Goal: Task Accomplishment & Management: Manage account settings

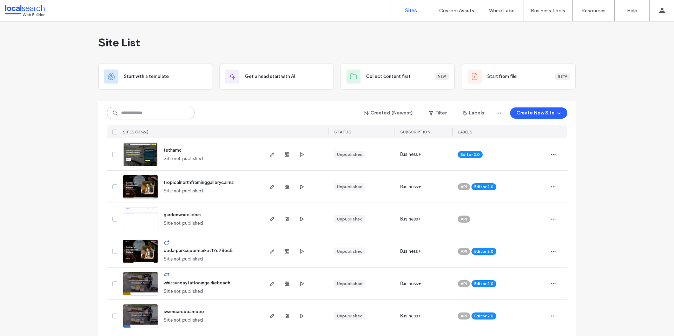
click at [163, 110] on input at bounding box center [151, 113] width 88 height 13
paste input "********"
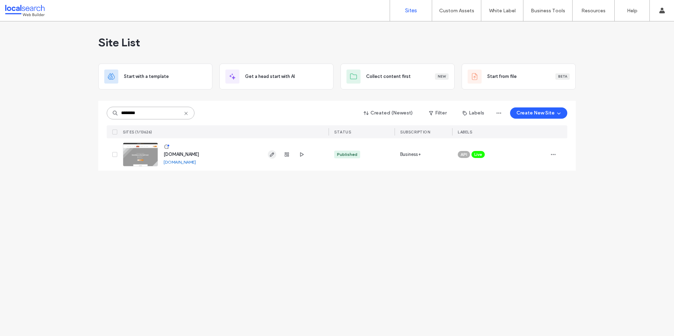
type input "********"
click at [275, 155] on span "button" at bounding box center [272, 154] width 8 height 8
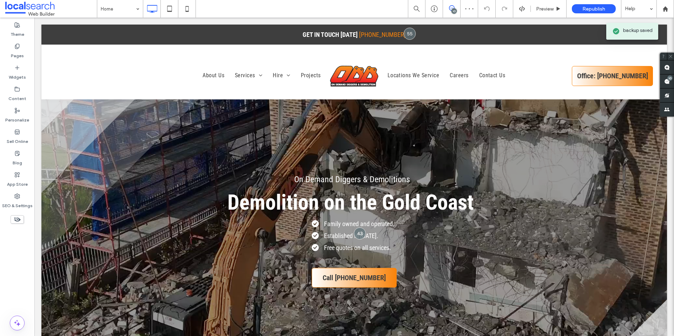
click at [668, 84] on use at bounding box center [667, 82] width 6 height 6
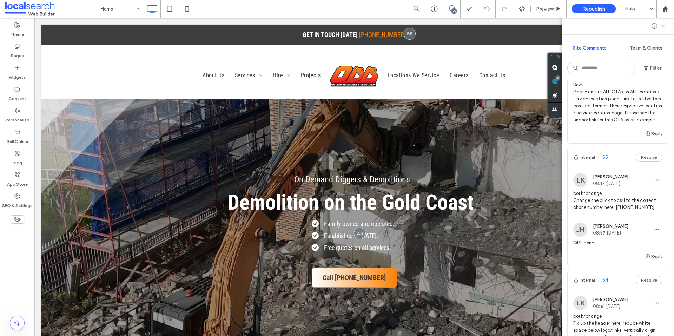
scroll to position [571, 0]
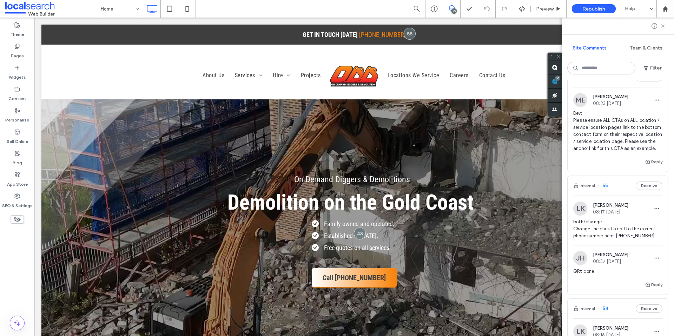
click at [582, 107] on img at bounding box center [580, 100] width 14 height 14
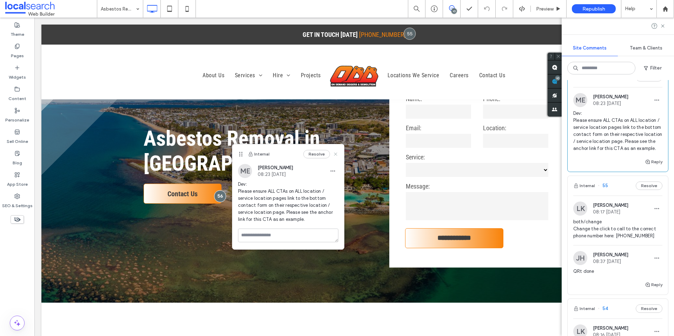
click at [337, 154] on icon at bounding box center [336, 154] width 6 height 6
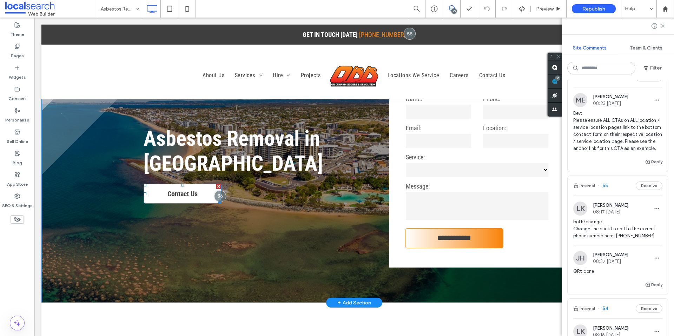
click at [202, 192] on link "Contact Us" at bounding box center [183, 194] width 78 height 20
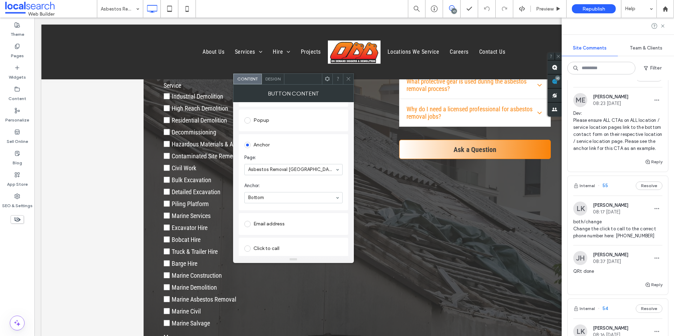
scroll to position [1052, 0]
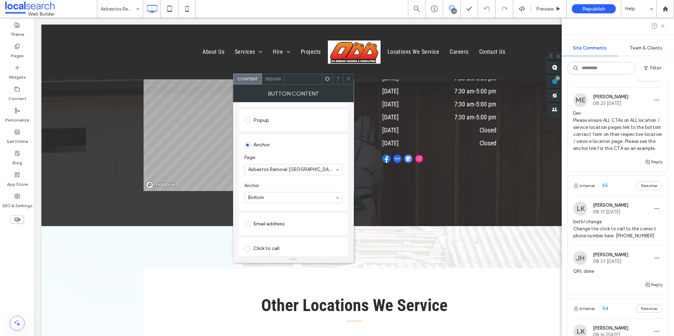
click at [114, 180] on div "© Mapbox © OpenStreetMap Improve this map Click To Paste Phone (07) 5594 6752 0…" at bounding box center [354, 77] width 626 height 297
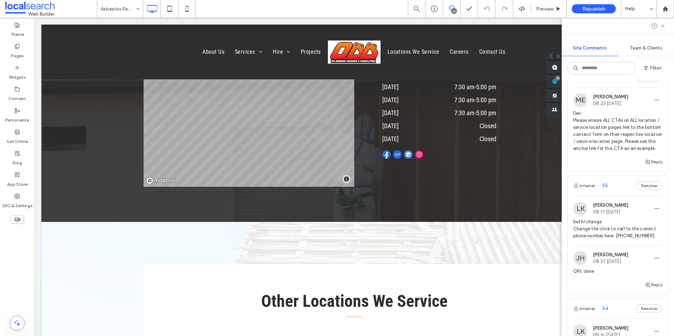
click at [114, 180] on div "© Mapbox © OpenStreetMap Improve this map Click To Paste Phone (07) 5594 6752 0…" at bounding box center [354, 73] width 626 height 297
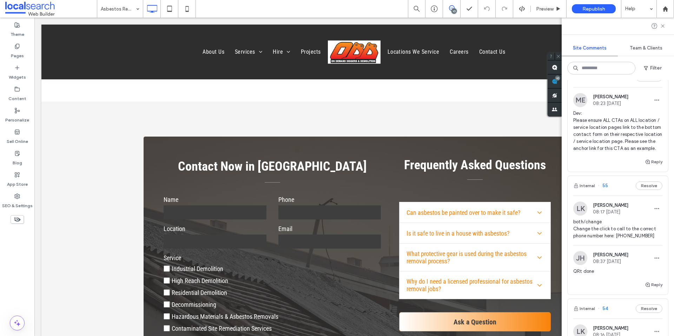
scroll to position [881, 0]
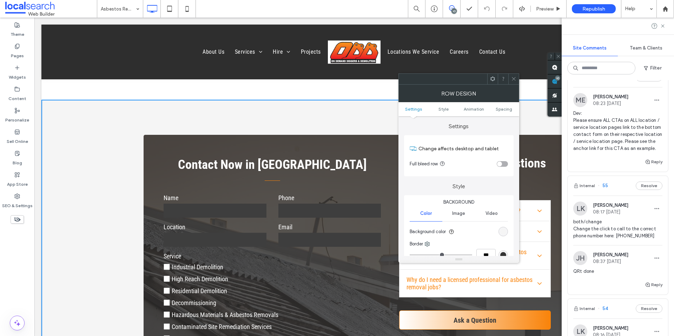
click at [495, 83] on span at bounding box center [492, 79] width 5 height 11
click at [516, 79] on icon at bounding box center [513, 78] width 5 height 5
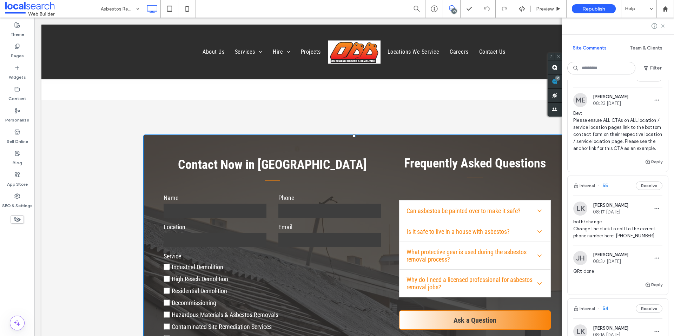
type input "*"
click at [155, 142] on div at bounding box center [158, 140] width 29 height 11
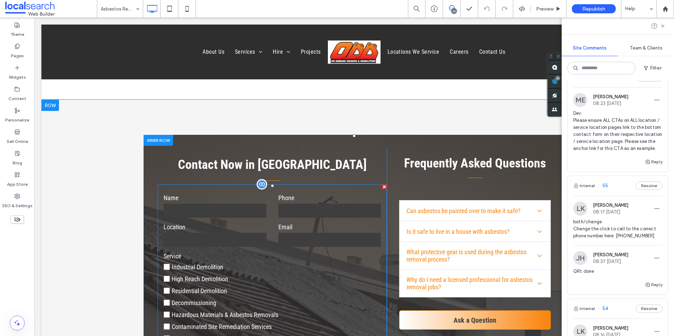
click at [235, 202] on label "Name" at bounding box center [215, 197] width 103 height 9
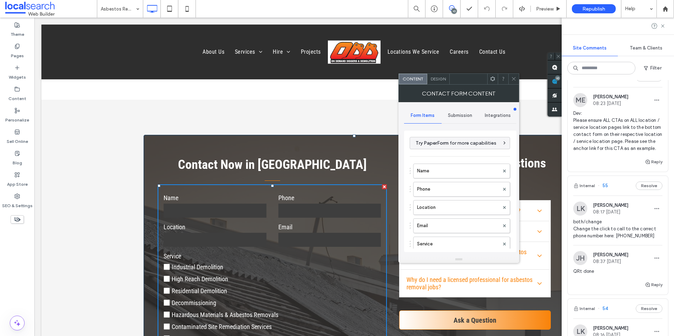
click at [494, 77] on icon at bounding box center [492, 78] width 5 height 5
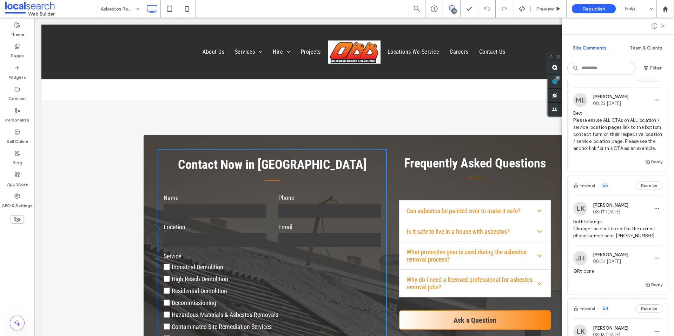
click at [176, 159] on p "Contact Now in Brisbane" at bounding box center [272, 164] width 229 height 19
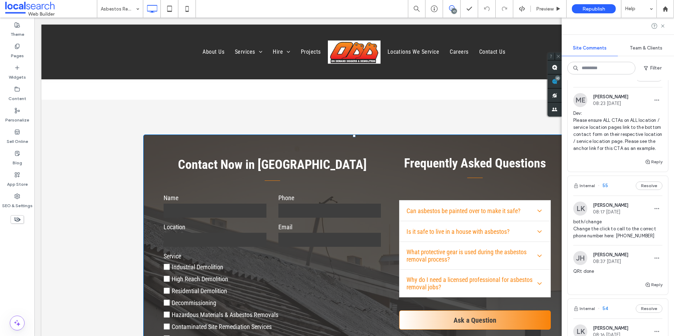
click at [363, 157] on p "Contact Now in Brisbane" at bounding box center [272, 164] width 229 height 19
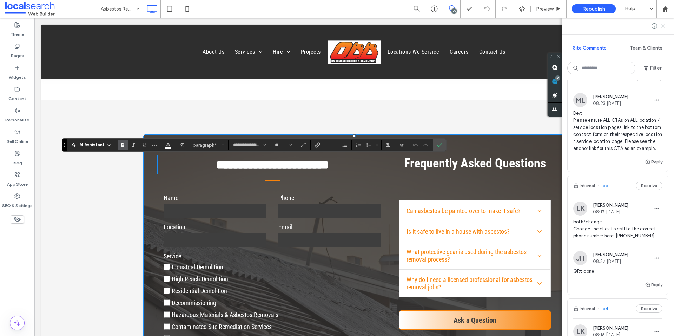
drag, startPoint x: 438, startPoint y: 146, endPoint x: 400, endPoint y: 130, distance: 40.8
click at [438, 146] on use "Confirm" at bounding box center [440, 145] width 6 height 4
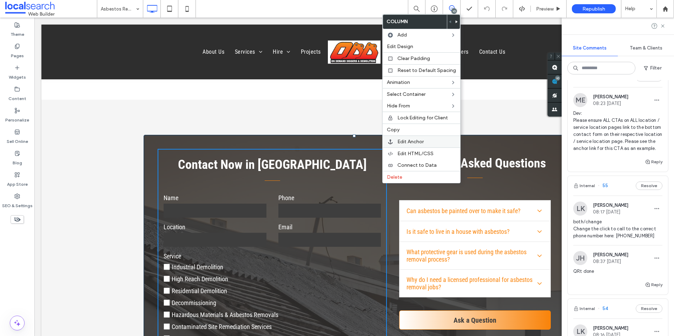
click at [415, 143] on span "Edit Anchor" at bounding box center [411, 142] width 26 height 6
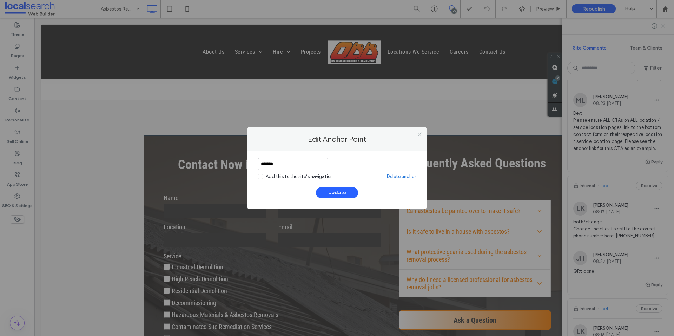
click at [419, 137] on icon at bounding box center [419, 134] width 5 height 5
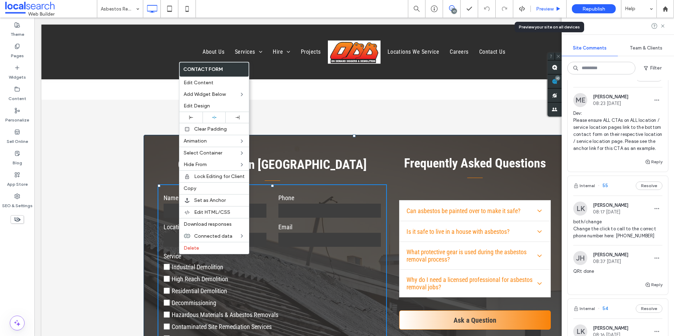
click at [544, 9] on span "Preview" at bounding box center [545, 9] width 18 height 6
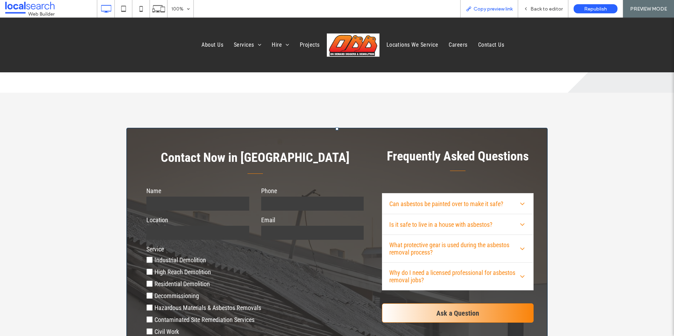
click at [498, 7] on span "Copy preview link" at bounding box center [493, 9] width 39 height 6
click at [538, 9] on span "Back to editor" at bounding box center [547, 9] width 32 height 6
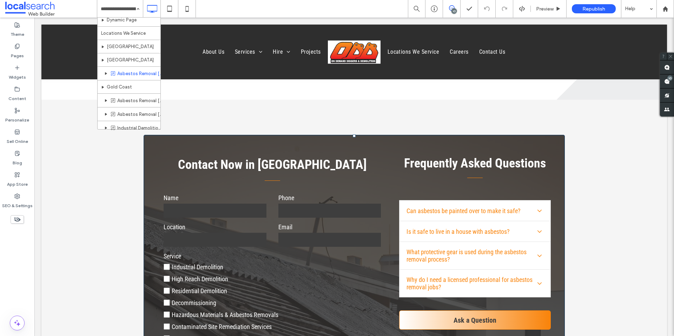
scroll to position [354, 0]
click at [21, 49] on div "Pages" at bounding box center [17, 50] width 34 height 21
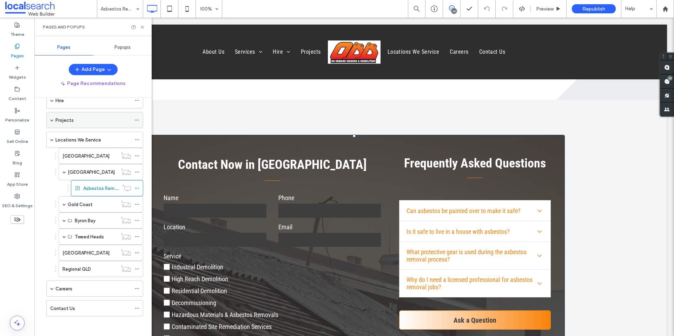
scroll to position [78, 0]
click at [137, 187] on use at bounding box center [137, 186] width 4 height 1
click at [143, 29] on icon at bounding box center [142, 27] width 5 height 5
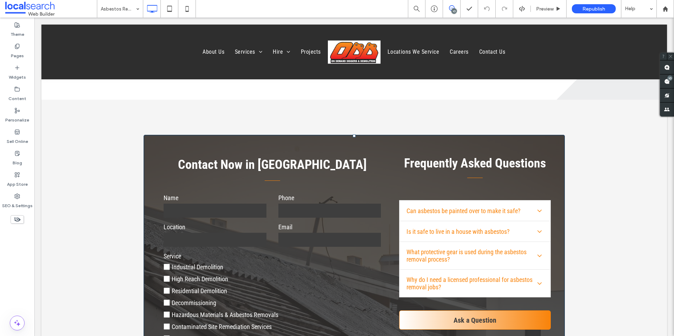
click at [444, 8] on span at bounding box center [451, 8] width 17 height 6
click at [453, 6] on use at bounding box center [452, 8] width 6 height 6
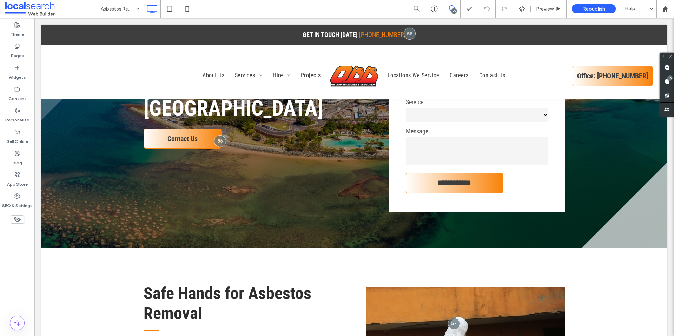
scroll to position [0, 0]
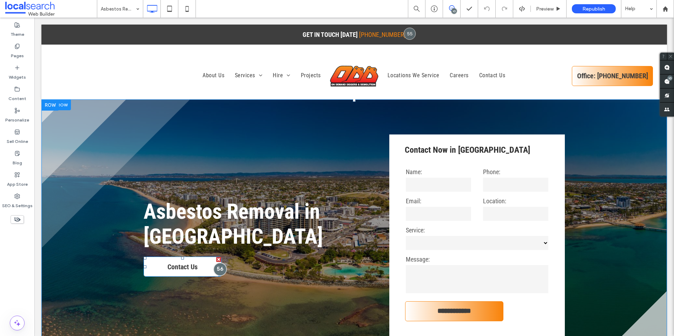
click at [218, 268] on div at bounding box center [220, 269] width 13 height 13
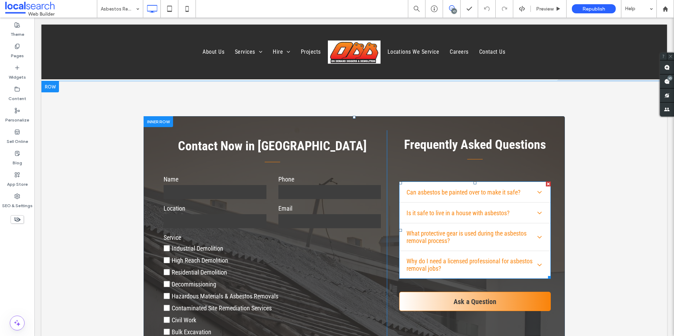
scroll to position [899, 0]
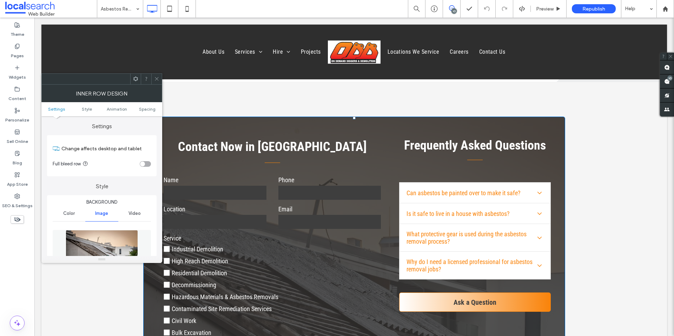
type input "*"
click at [133, 80] on icon at bounding box center [135, 78] width 5 height 5
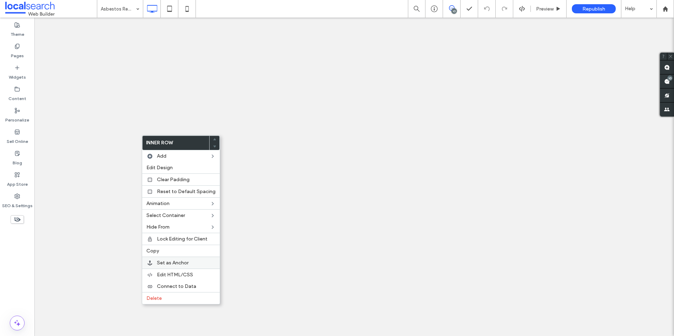
click at [174, 262] on span "Set as Anchor" at bounding box center [173, 263] width 32 height 6
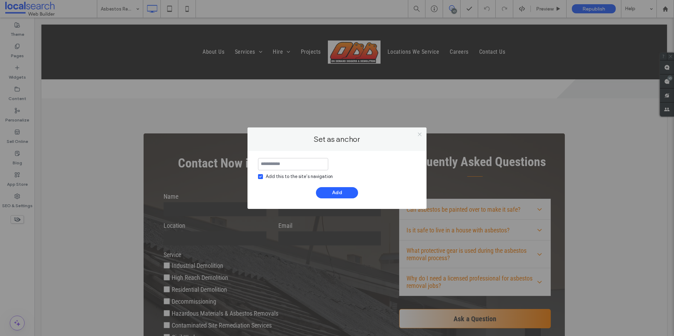
click at [418, 134] on icon at bounding box center [419, 134] width 5 height 5
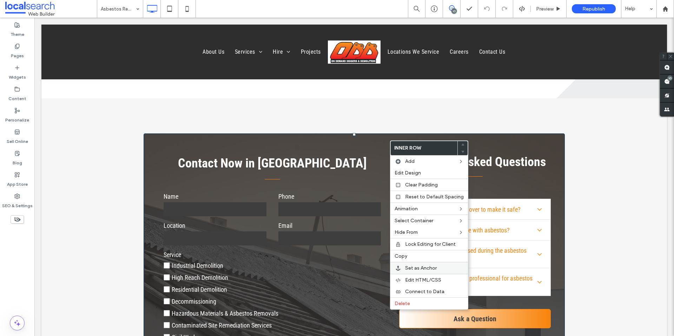
click at [426, 272] on div "Set as Anchor" at bounding box center [429, 268] width 78 height 12
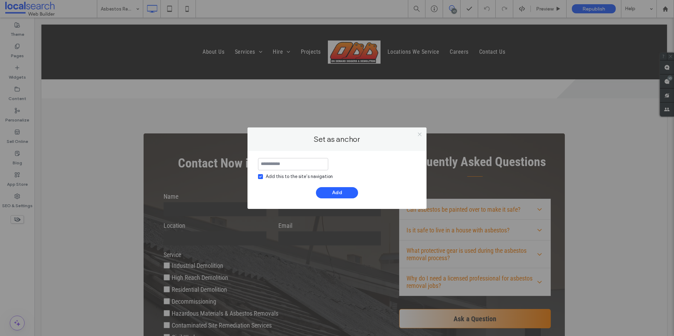
click at [419, 133] on use at bounding box center [420, 135] width 4 height 4
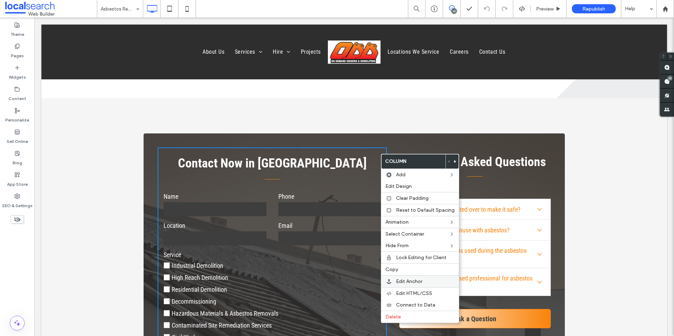
click at [413, 285] on div "Edit Anchor" at bounding box center [420, 281] width 78 height 12
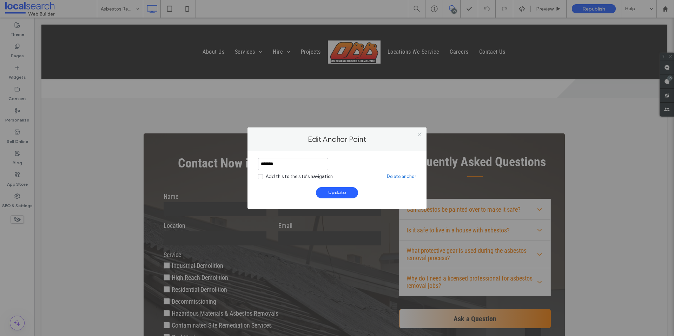
click at [419, 132] on icon at bounding box center [419, 134] width 5 height 5
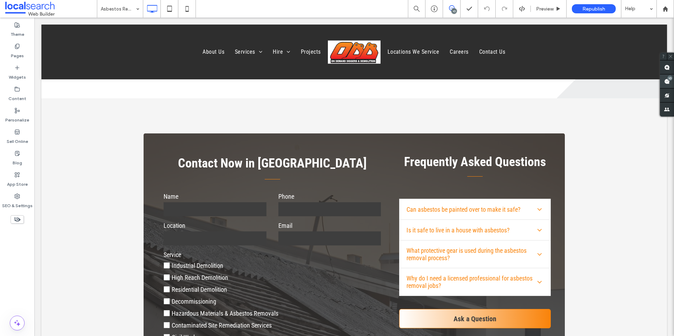
click at [667, 80] on use at bounding box center [667, 82] width 6 height 6
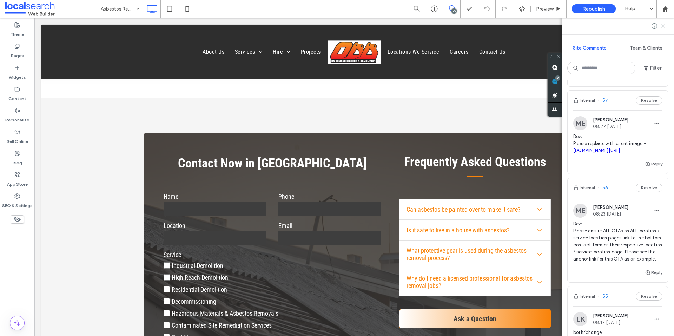
scroll to position [461, 0]
click at [583, 130] on img at bounding box center [580, 123] width 14 height 14
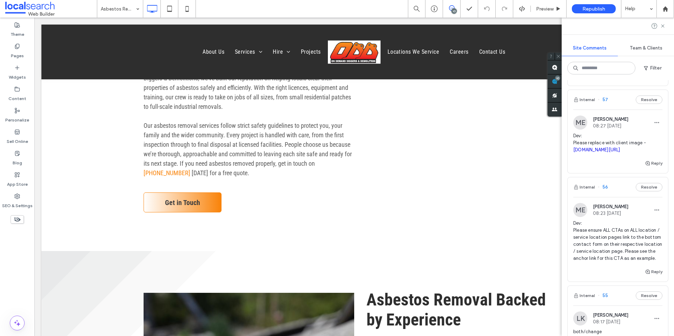
scroll to position [321, 0]
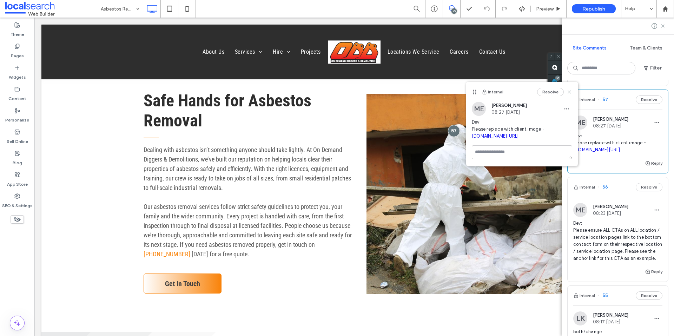
click at [568, 92] on icon at bounding box center [570, 92] width 6 height 6
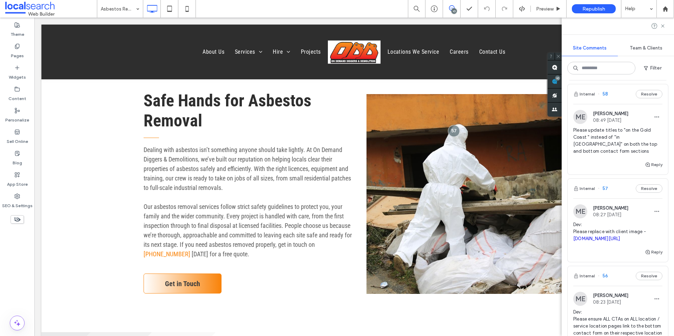
scroll to position [369, 0]
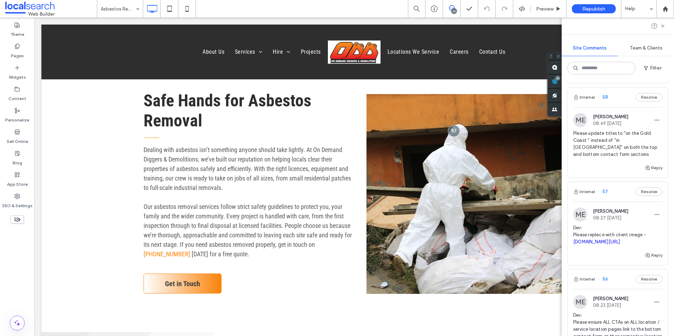
click at [583, 127] on img at bounding box center [580, 120] width 14 height 14
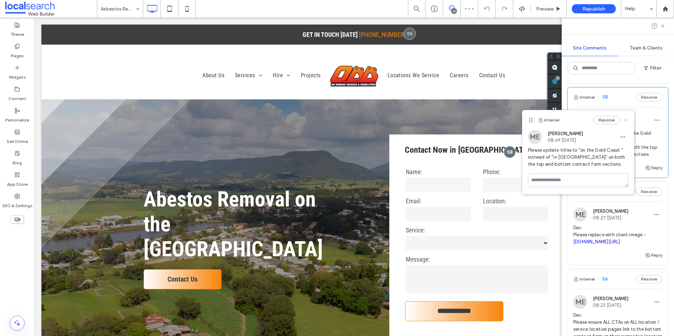
click at [628, 119] on icon at bounding box center [626, 120] width 6 height 6
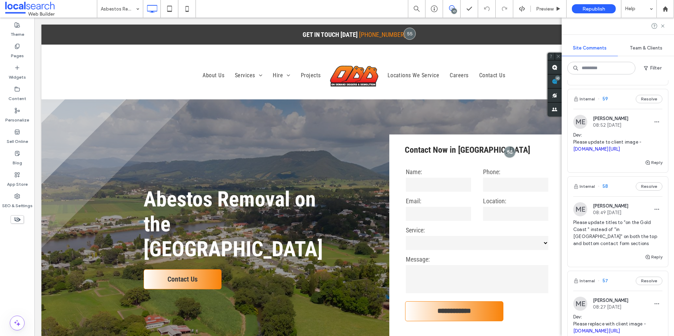
scroll to position [271, 0]
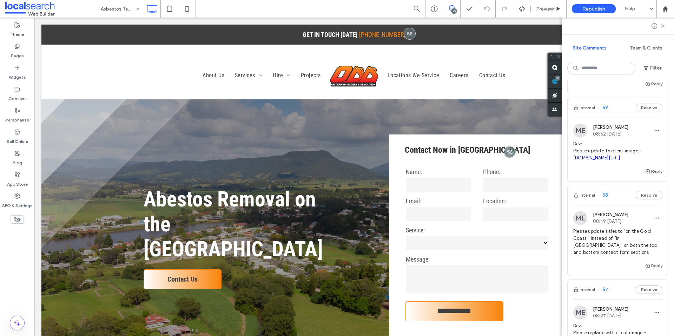
click at [586, 138] on img at bounding box center [580, 131] width 14 height 14
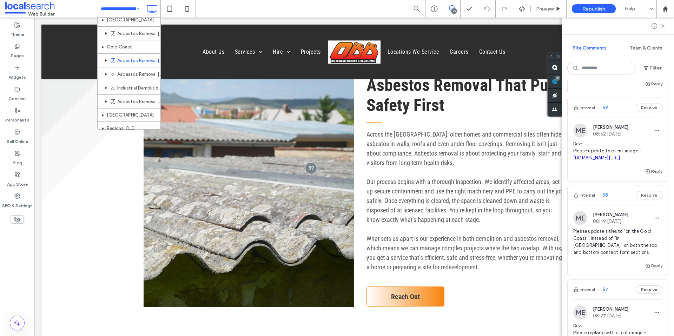
scroll to position [387, 0]
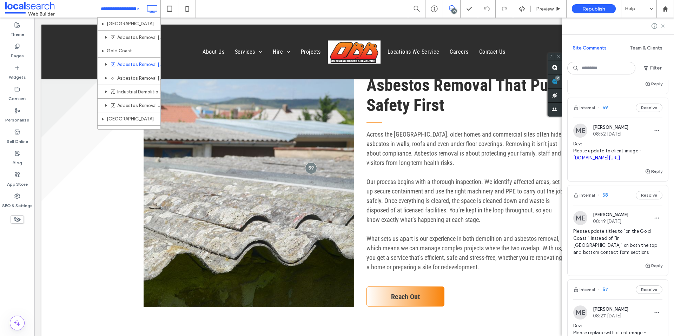
click at [138, 11] on div "Home About Us Demolition Industrial Demolition High Reach Demolition Residentia…" at bounding box center [120, 9] width 46 height 18
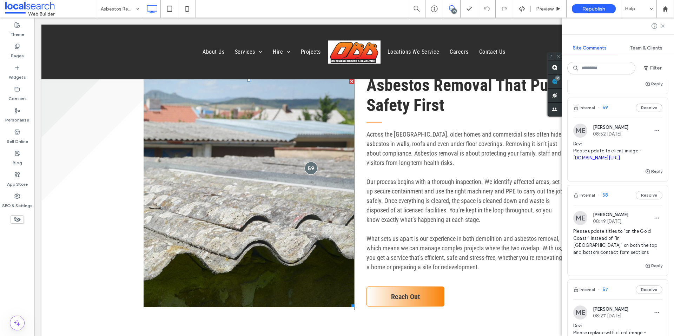
click at [309, 169] on div at bounding box center [311, 168] width 13 height 13
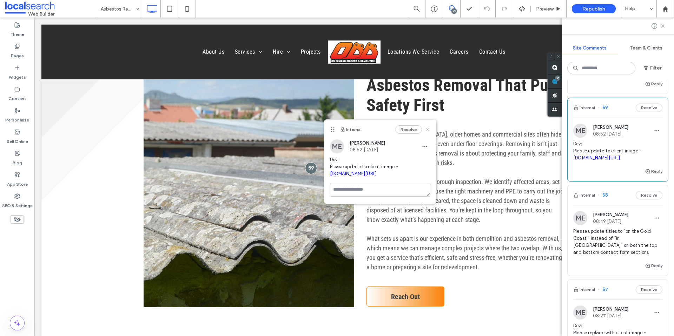
click at [428, 129] on icon at bounding box center [428, 130] width 6 height 6
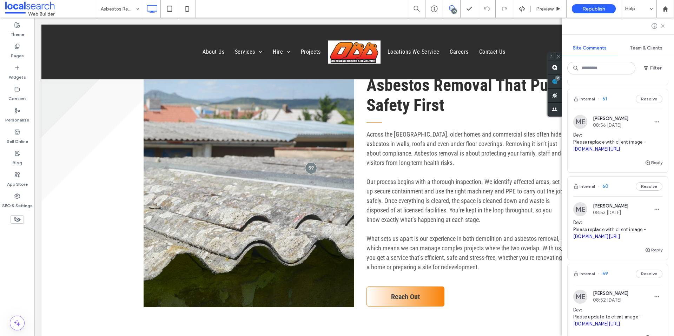
scroll to position [105, 0]
click at [579, 217] on img at bounding box center [580, 210] width 14 height 14
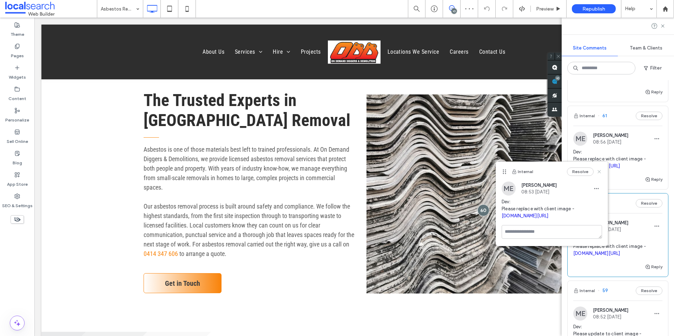
click at [600, 172] on icon at bounding box center [600, 172] width 6 height 6
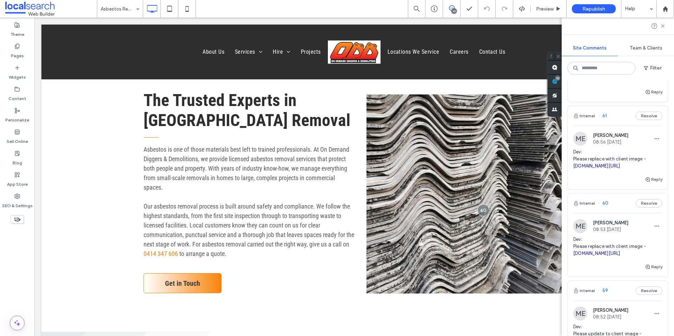
click at [583, 142] on img at bounding box center [580, 139] width 14 height 14
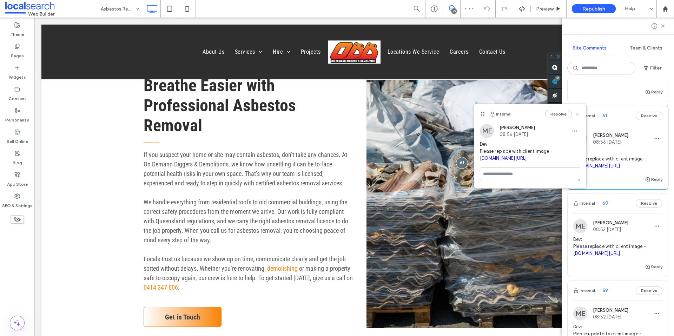
click at [578, 114] on use at bounding box center [577, 114] width 3 height 3
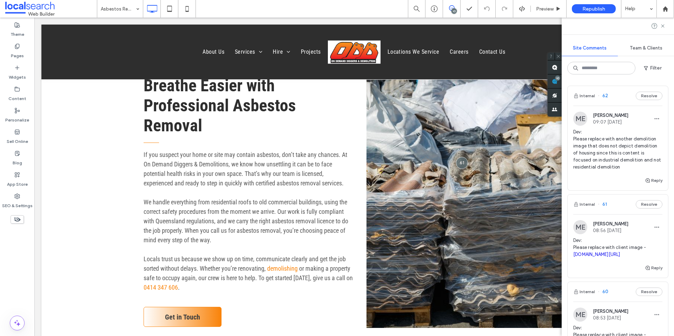
click at [580, 120] on img at bounding box center [580, 119] width 14 height 14
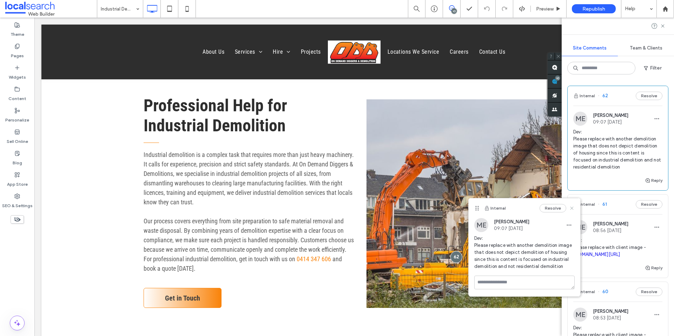
click at [573, 207] on icon at bounding box center [572, 208] width 6 height 6
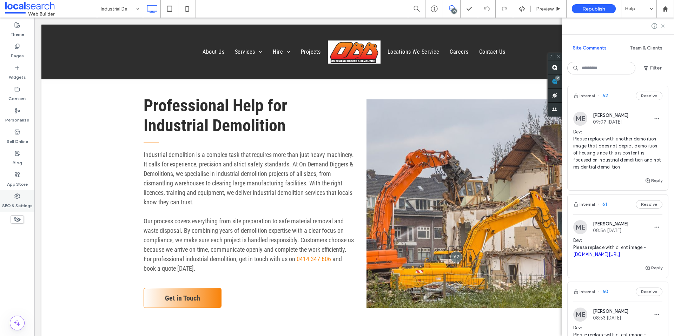
click at [18, 202] on label "SEO & Settings" at bounding box center [17, 204] width 31 height 10
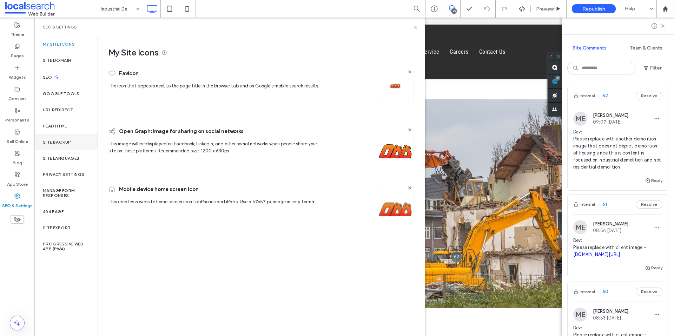
click at [62, 143] on label "Site Backup" at bounding box center [57, 142] width 28 height 5
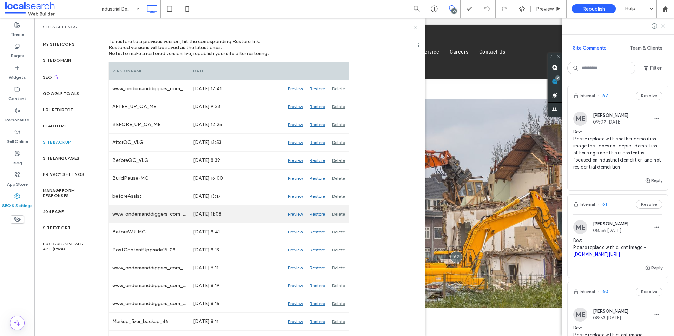
scroll to position [105, 0]
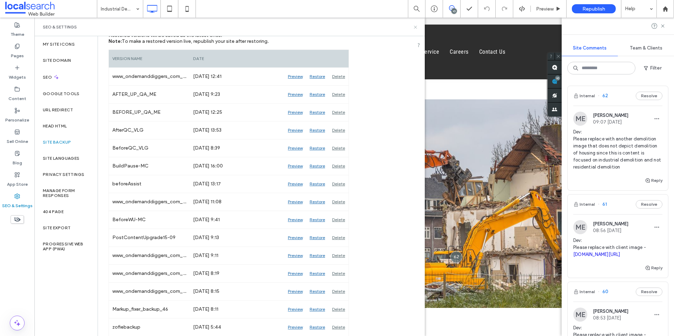
click at [417, 29] on icon at bounding box center [415, 27] width 5 height 5
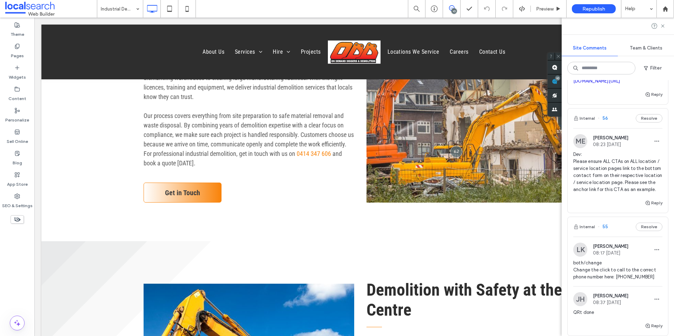
scroll to position [527, 0]
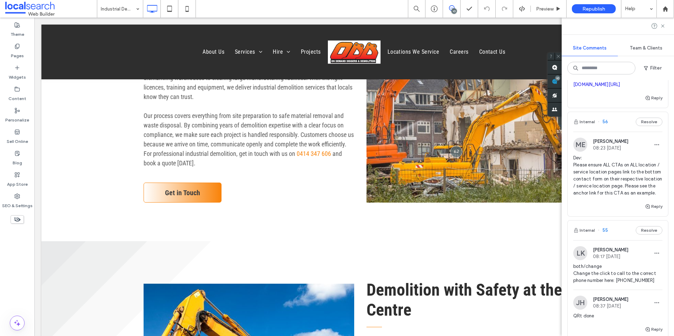
click at [580, 152] on img at bounding box center [580, 145] width 14 height 14
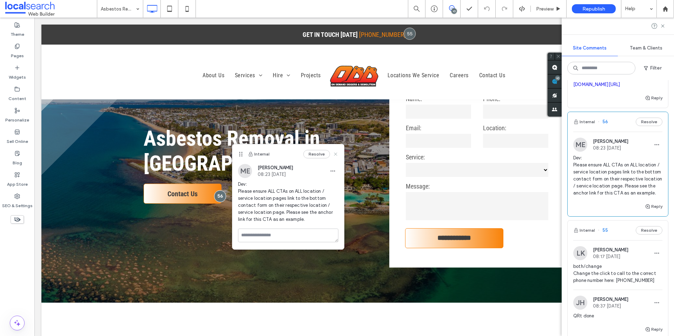
click at [337, 155] on icon at bounding box center [336, 154] width 6 height 6
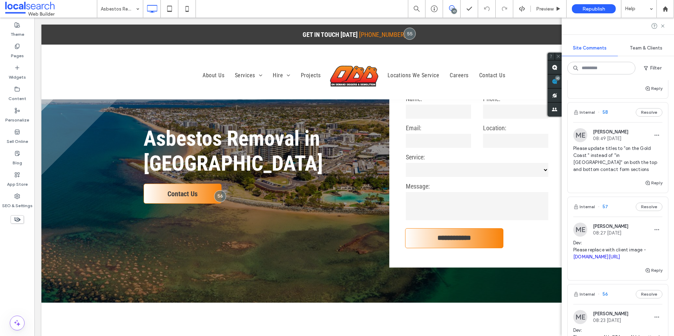
scroll to position [351, 0]
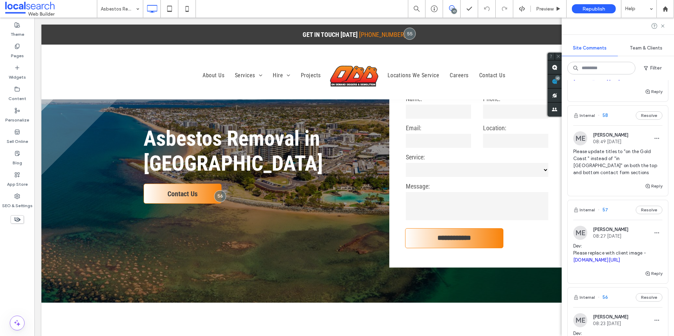
click at [580, 145] on img at bounding box center [580, 138] width 14 height 14
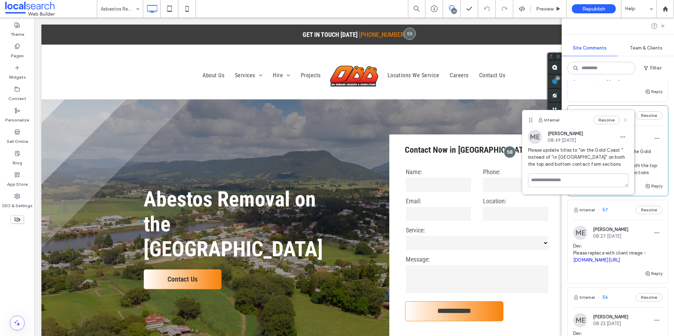
click at [627, 118] on icon at bounding box center [626, 120] width 6 height 6
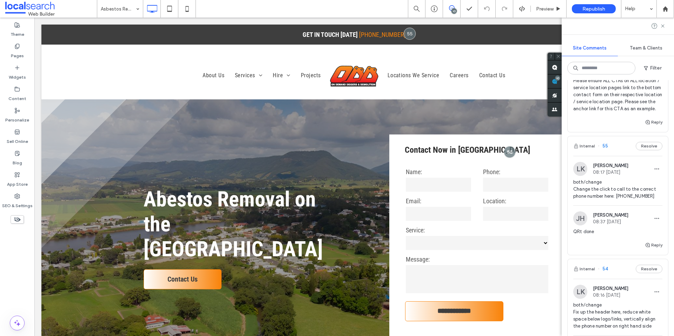
scroll to position [610, 0]
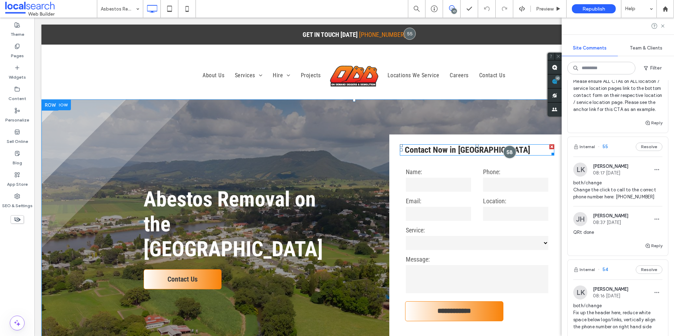
click at [508, 150] on div at bounding box center [510, 151] width 13 height 13
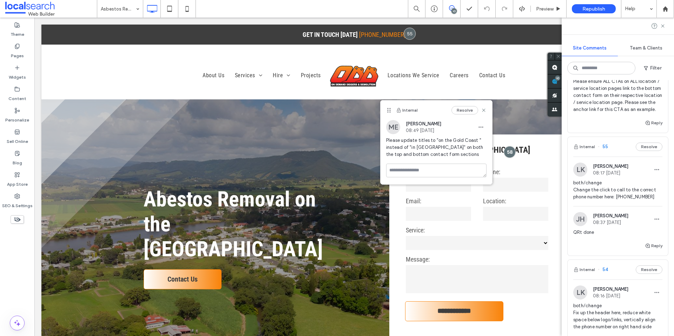
drag, startPoint x: 532, startPoint y: 121, endPoint x: 391, endPoint y: 112, distance: 141.8
click at [390, 112] on use at bounding box center [388, 110] width 3 height 5
click at [25, 50] on div "Pages" at bounding box center [17, 50] width 34 height 21
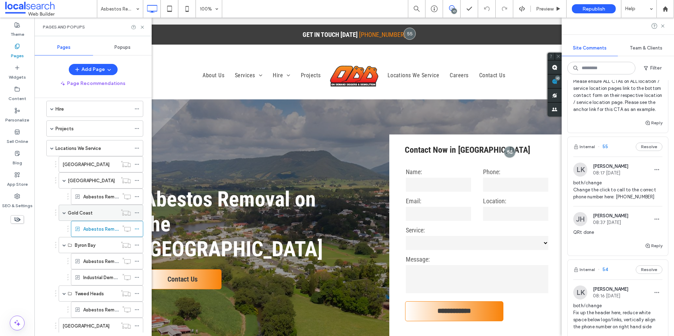
scroll to position [105, 0]
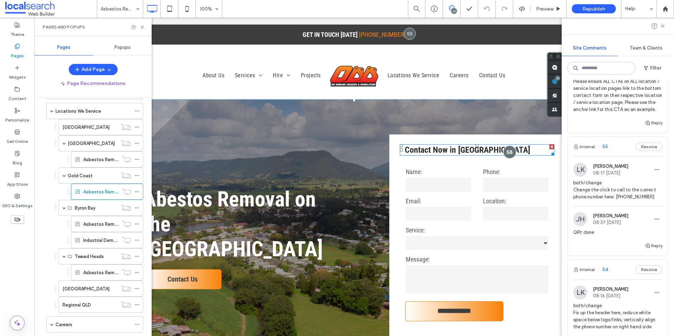
click at [506, 152] on div at bounding box center [510, 151] width 13 height 13
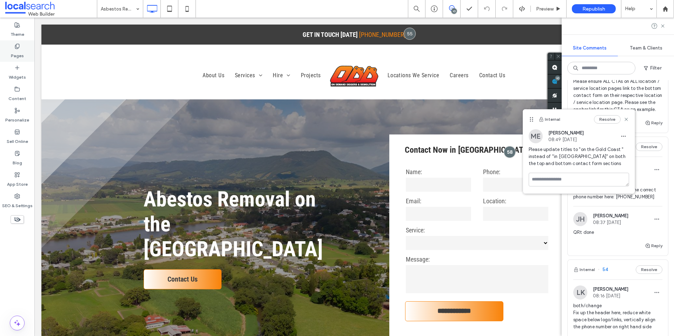
click at [21, 45] on div "Pages" at bounding box center [17, 50] width 34 height 21
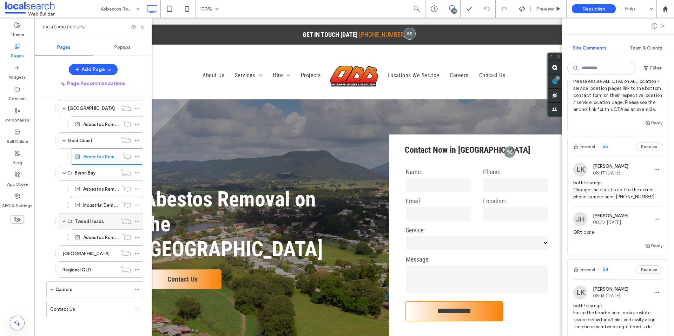
scroll to position [143, 0]
click at [51, 290] on span at bounding box center [52, 287] width 4 height 15
click at [51, 289] on span at bounding box center [52, 287] width 4 height 15
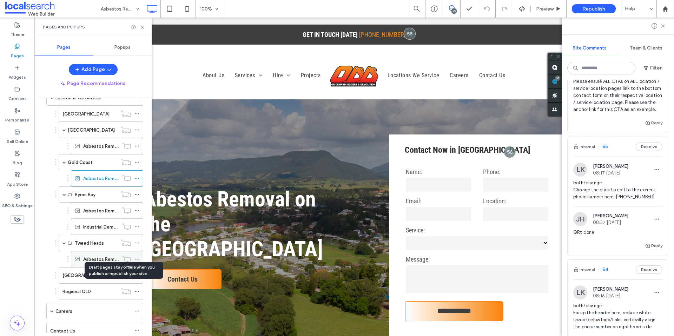
scroll to position [107, 0]
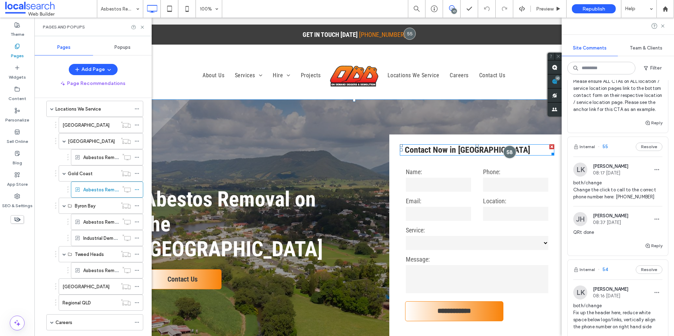
click at [505, 152] on div at bounding box center [510, 151] width 13 height 13
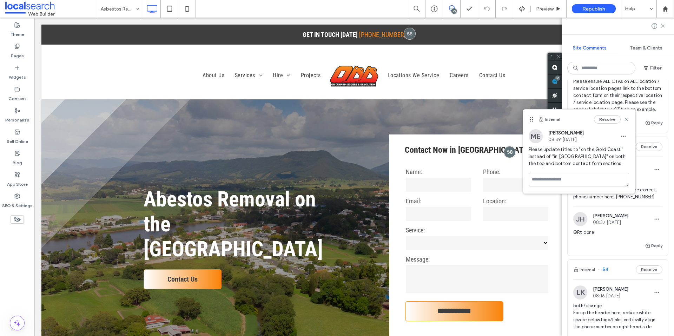
click at [531, 116] on div "Internal Resolve" at bounding box center [579, 120] width 112 height 20
click at [628, 119] on icon at bounding box center [627, 120] width 6 height 6
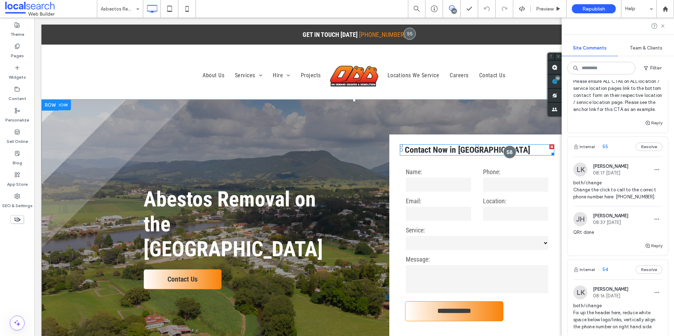
click at [504, 151] on div at bounding box center [510, 151] width 13 height 13
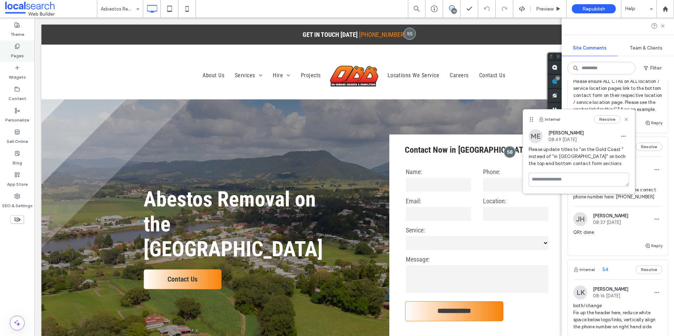
click at [26, 51] on div "Pages" at bounding box center [17, 50] width 34 height 21
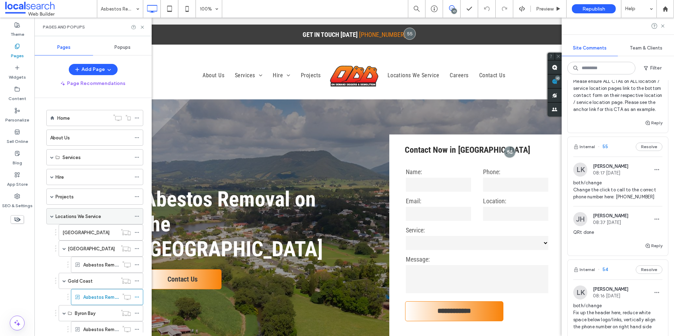
scroll to position [105, 0]
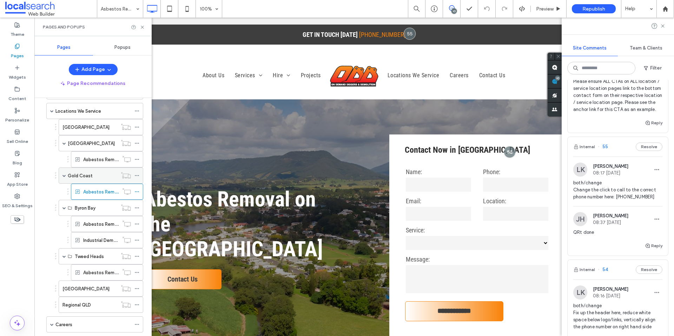
click at [85, 175] on label "Gold Coast" at bounding box center [80, 176] width 25 height 12
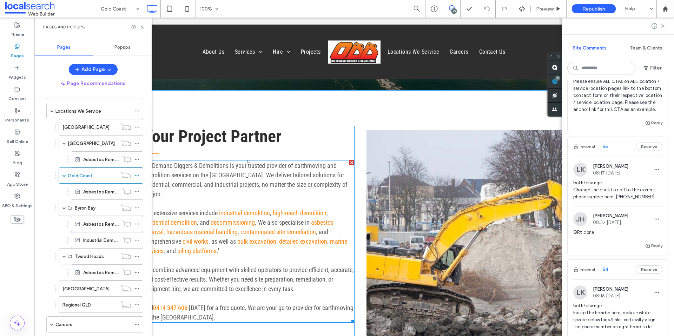
scroll to position [358, 0]
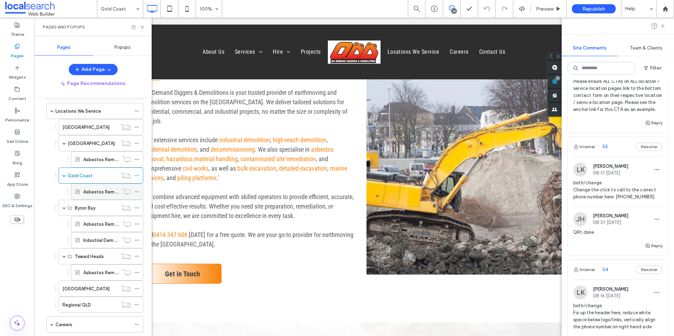
click at [101, 191] on label "Asbestos Removal Gold Coast" at bounding box center [127, 192] width 88 height 12
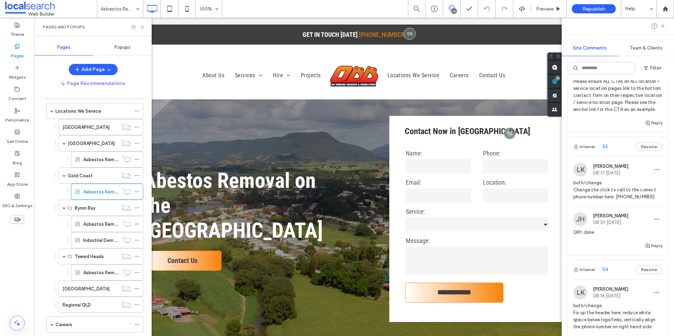
scroll to position [18, 0]
click at [509, 133] on div at bounding box center [510, 133] width 13 height 13
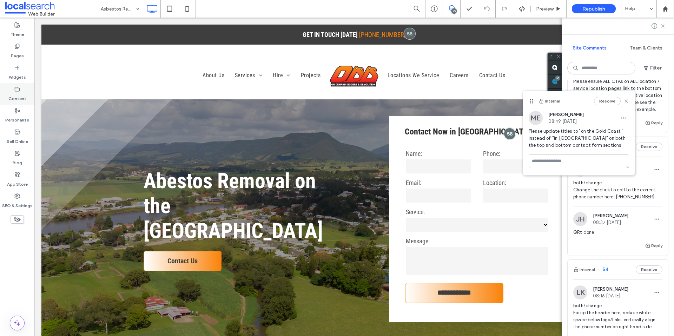
click at [23, 96] on label "Content" at bounding box center [17, 97] width 18 height 10
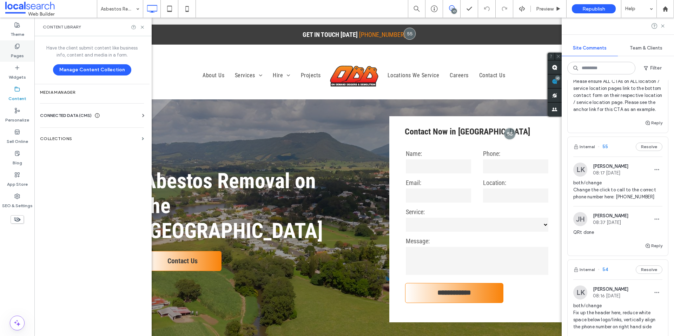
click at [21, 53] on label "Pages" at bounding box center [17, 54] width 13 height 10
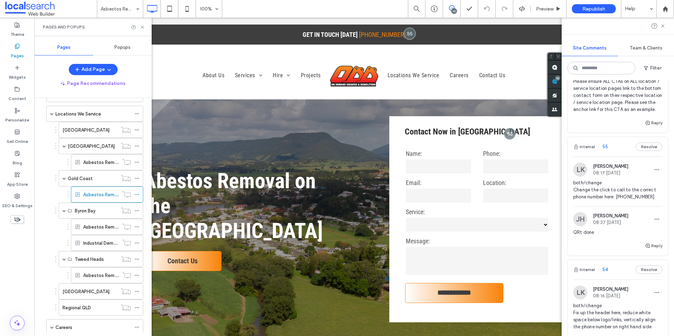
scroll to position [105, 0]
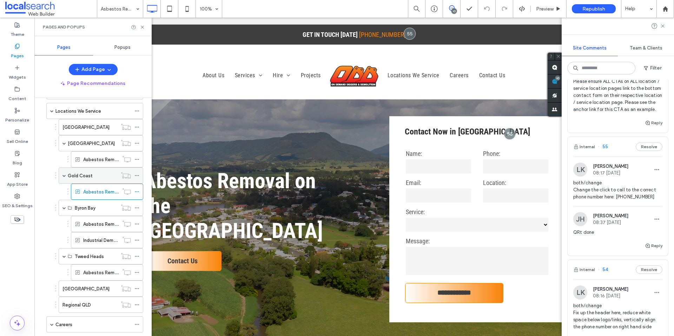
click at [84, 180] on div "Gold Coast" at bounding box center [93, 175] width 50 height 15
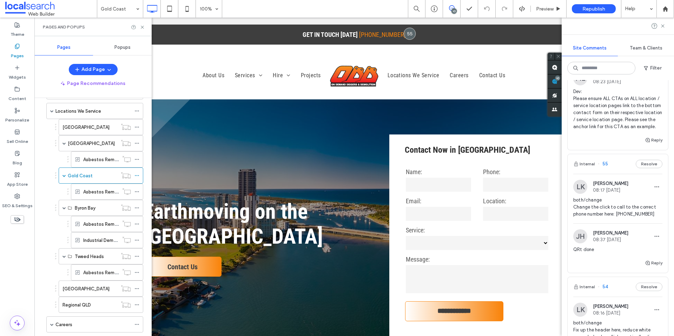
scroll to position [575, 0]
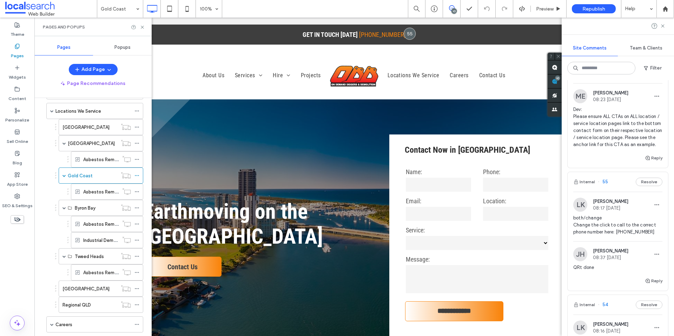
click at [578, 103] on img at bounding box center [580, 96] width 14 height 14
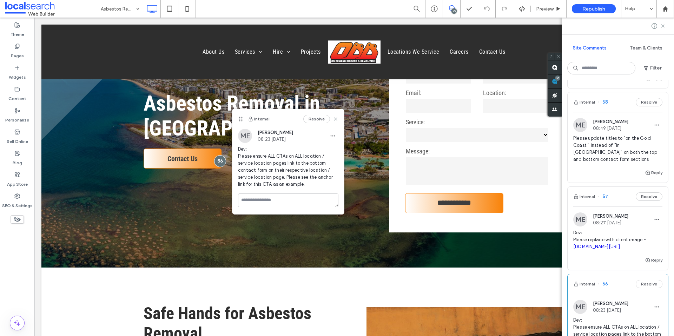
scroll to position [329, 0]
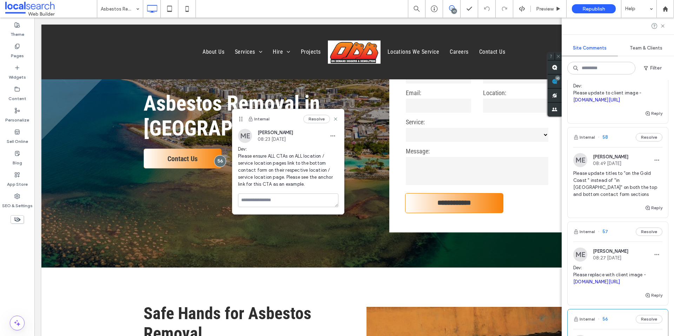
click at [579, 167] on img at bounding box center [580, 160] width 14 height 14
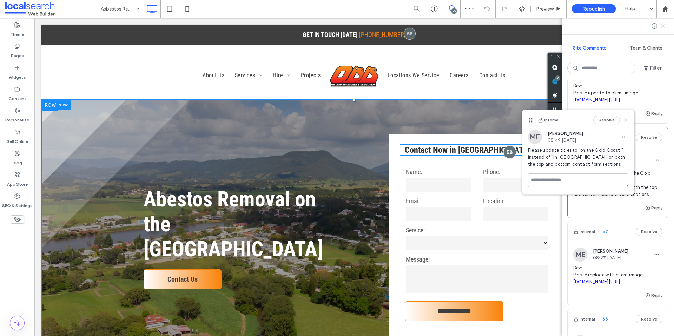
click at [505, 150] on div at bounding box center [510, 151] width 13 height 13
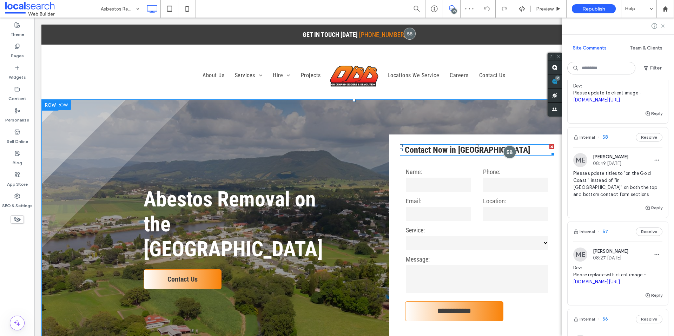
click at [505, 151] on div at bounding box center [510, 151] width 13 height 13
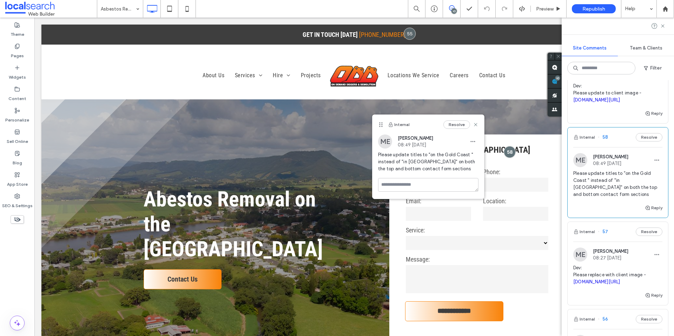
drag, startPoint x: 533, startPoint y: 120, endPoint x: 376, endPoint y: 129, distance: 156.8
click at [378, 127] on icon at bounding box center [381, 125] width 6 height 6
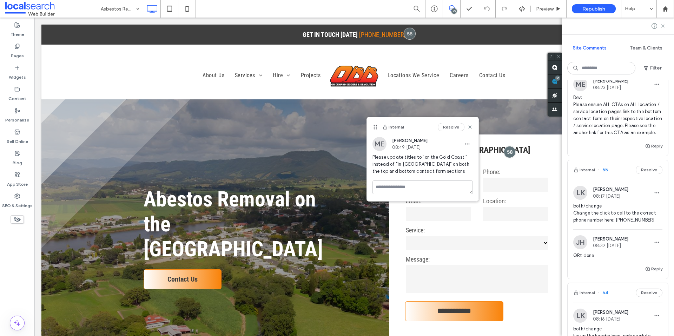
scroll to position [597, 0]
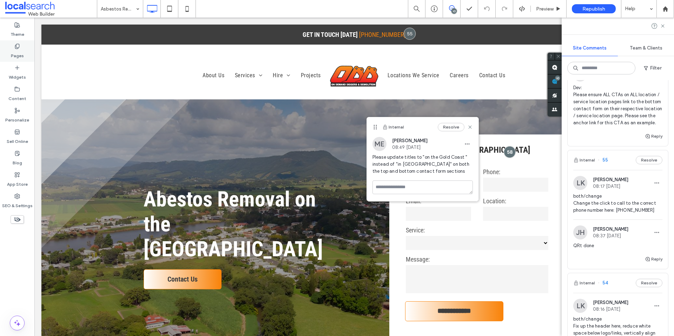
click at [20, 47] on div "Pages" at bounding box center [17, 50] width 34 height 21
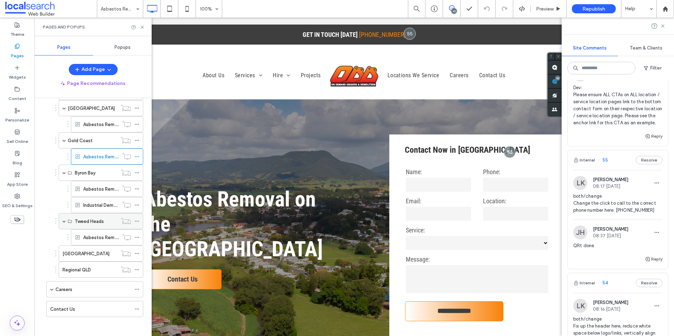
scroll to position [105, 0]
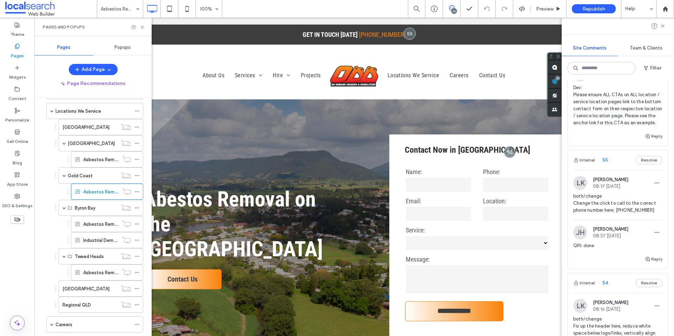
click at [635, 126] on span "Dev: Please ensure ALL CTAs on ALL location / service location pages link to th…" at bounding box center [617, 105] width 89 height 42
drag, startPoint x: 635, startPoint y: 151, endPoint x: 588, endPoint y: 159, distance: 47.8
click at [588, 159] on div at bounding box center [337, 168] width 674 height 336
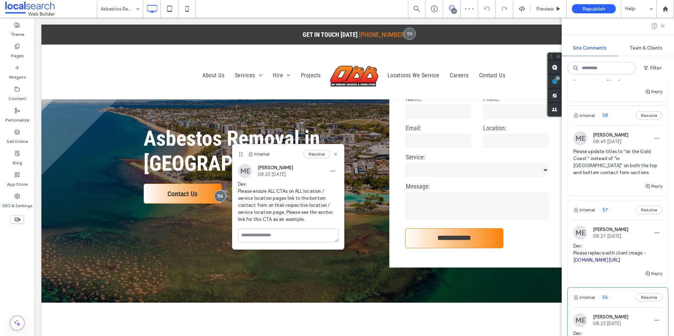
click at [582, 145] on img at bounding box center [580, 138] width 14 height 14
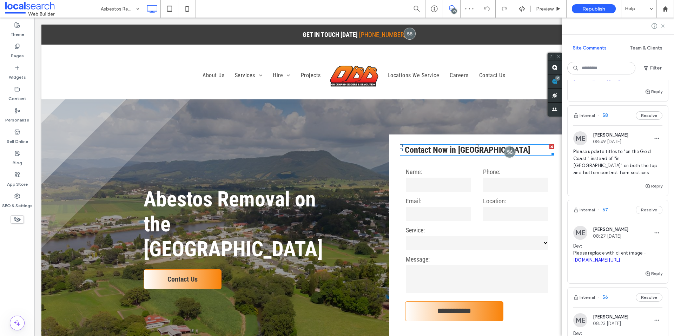
click at [507, 150] on div at bounding box center [510, 152] width 12 height 12
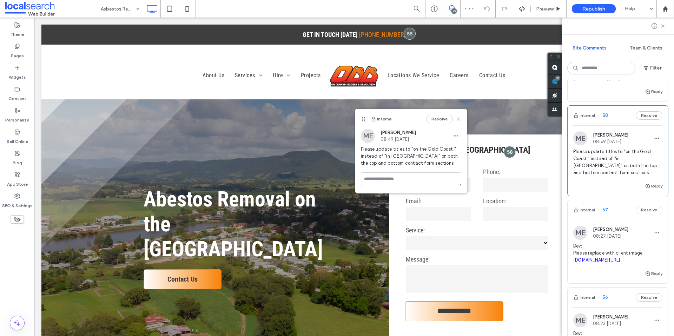
drag, startPoint x: 532, startPoint y: 117, endPoint x: 398, endPoint y: 132, distance: 135.0
click at [367, 118] on icon at bounding box center [364, 119] width 6 height 6
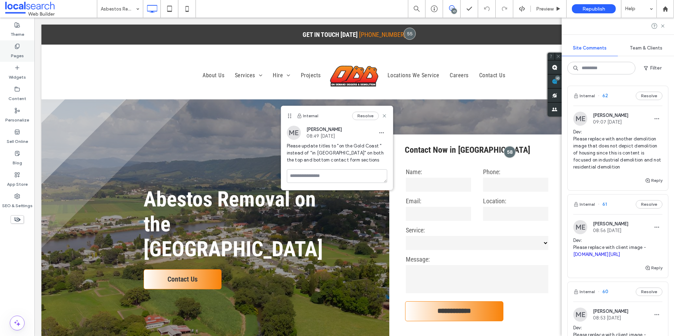
click at [22, 50] on label "Pages" at bounding box center [17, 54] width 13 height 10
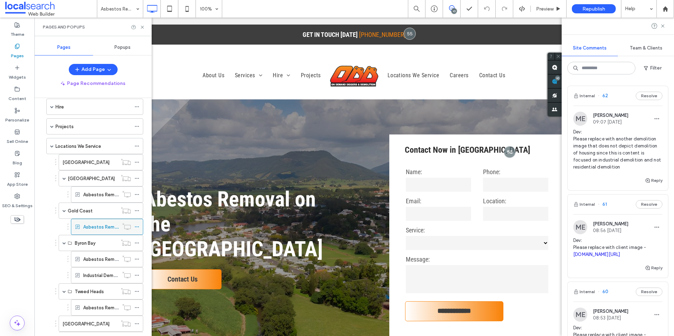
scroll to position [140, 0]
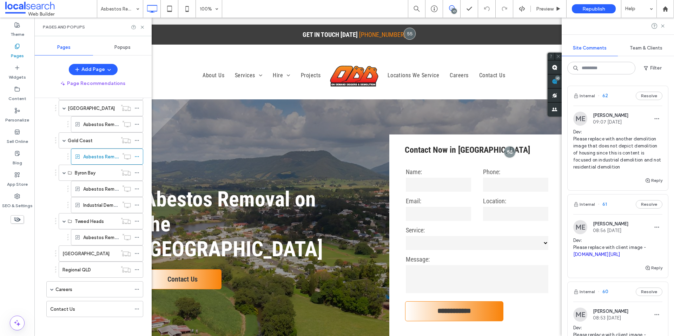
click at [143, 23] on div "Pages and Popups" at bounding box center [92, 27] width 117 height 19
drag, startPoint x: 143, startPoint y: 27, endPoint x: 108, endPoint y: 9, distance: 38.5
click at [143, 27] on use at bounding box center [142, 27] width 3 height 3
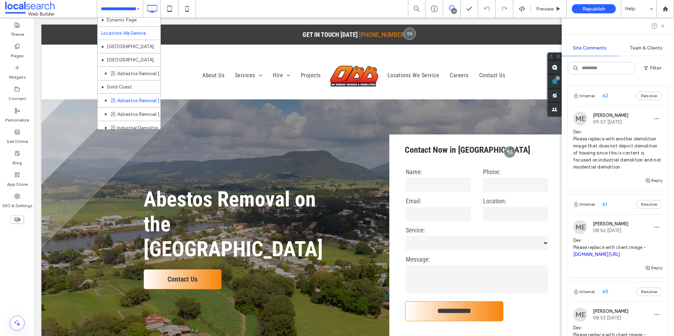
scroll to position [386, 0]
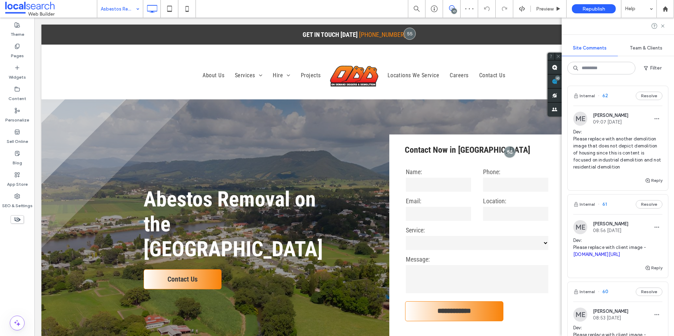
click at [122, 14] on input at bounding box center [118, 9] width 35 height 18
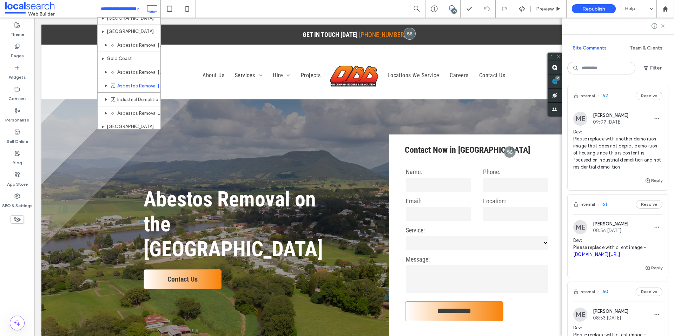
scroll to position [386, 0]
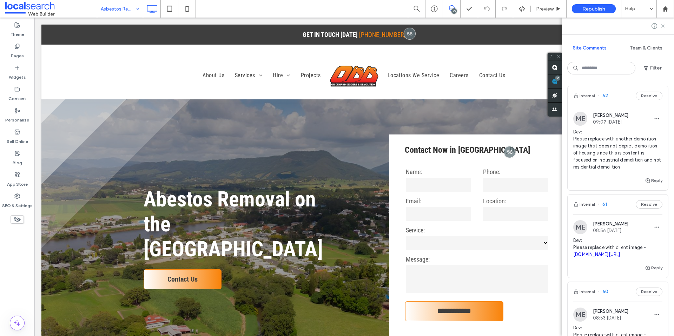
click at [584, 122] on img at bounding box center [580, 119] width 14 height 14
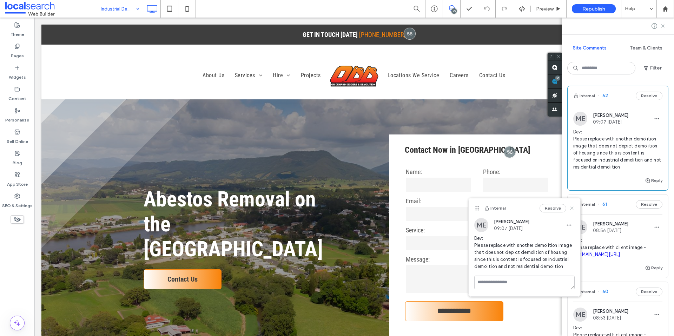
click at [572, 207] on icon at bounding box center [572, 208] width 6 height 6
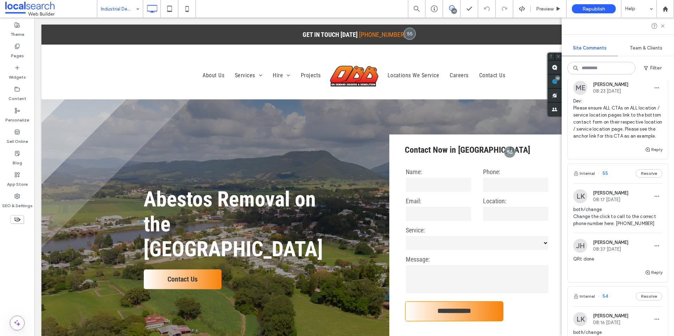
scroll to position [582, 0]
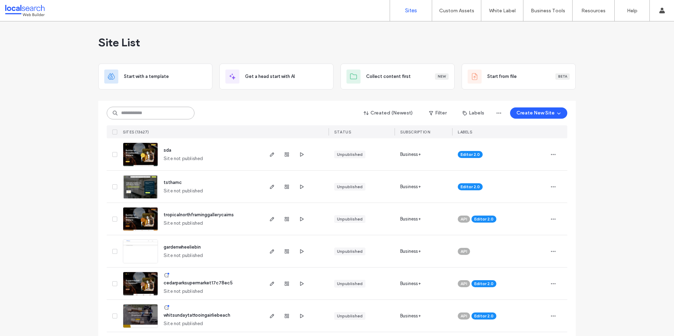
click at [166, 111] on input at bounding box center [151, 113] width 88 height 13
paste input "********"
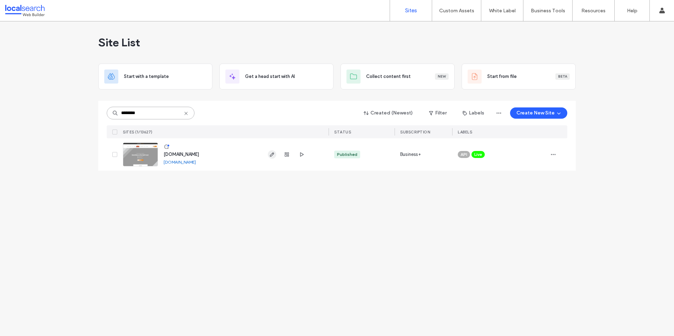
type input "********"
click at [271, 155] on use "button" at bounding box center [272, 154] width 4 height 4
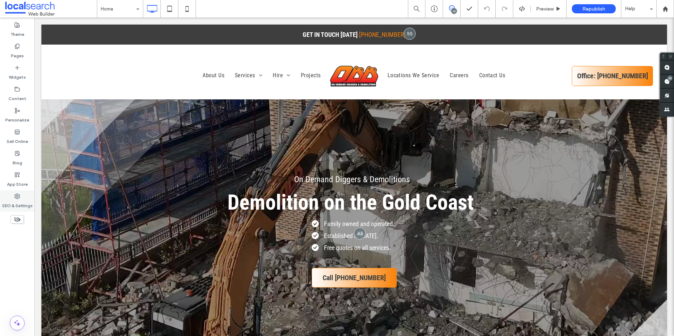
click at [21, 192] on div "SEO & Settings" at bounding box center [17, 200] width 34 height 21
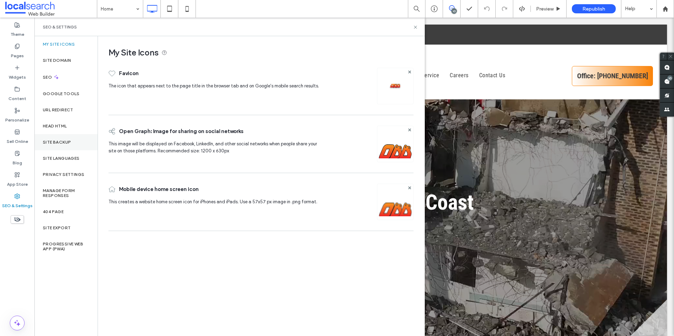
click at [67, 140] on label "Site Backup" at bounding box center [57, 142] width 28 height 5
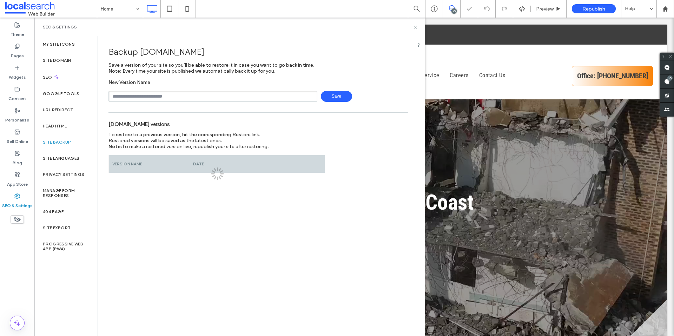
click at [153, 98] on input "text" at bounding box center [213, 96] width 209 height 11
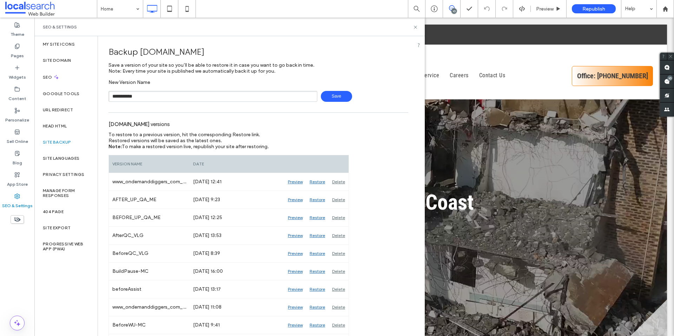
type input "**********"
click at [338, 96] on span "Save" at bounding box center [336, 96] width 31 height 11
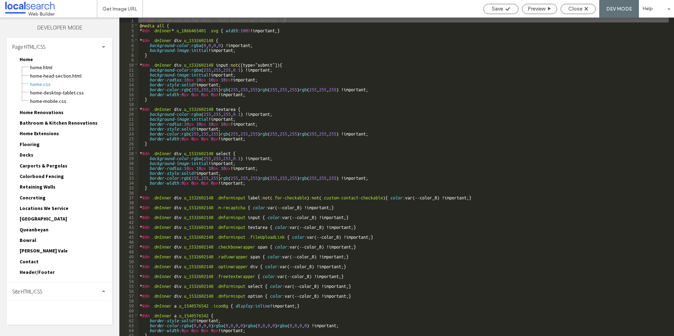
click at [69, 291] on div "Site HTML/CSS" at bounding box center [59, 292] width 105 height 18
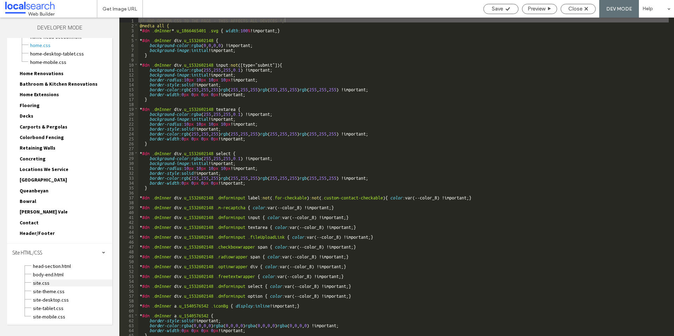
click at [46, 283] on span "site.css" at bounding box center [73, 283] width 80 height 7
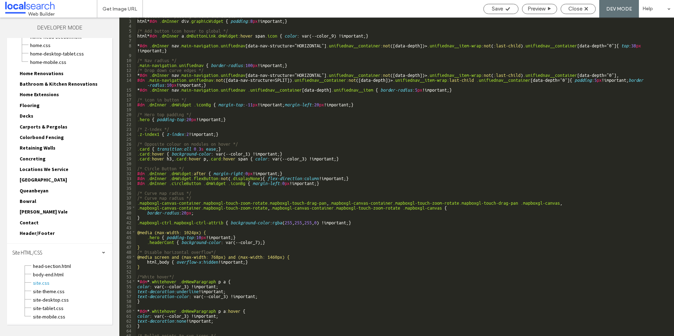
scroll to position [9, 0]
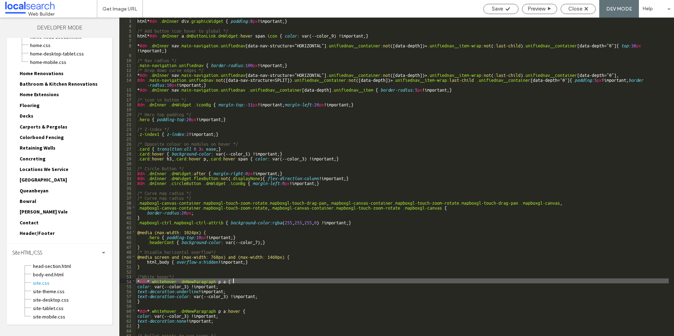
click at [287, 282] on div "/* bullet icon padding around the circle */ html * #dm .dmInner div .graphicWid…" at bounding box center [402, 177] width 533 height 328
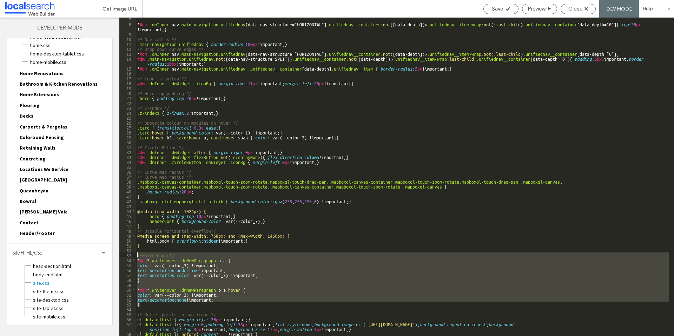
drag, startPoint x: 152, startPoint y: 302, endPoint x: 129, endPoint y: 256, distance: 51.2
click at [129, 256] on div "** 7 8 9 10 11 12 13 14 15 16 17 18 19 20 21 22 23 24 25 26 27 28 29 30 31 32 3…" at bounding box center [396, 177] width 555 height 319
click at [273, 268] on div "* #dm .dmInner nav .main-navigation.unifiednav [ data-nav-structure =" HORIZONT…" at bounding box center [402, 177] width 533 height 319
